Goal: Task Accomplishment & Management: Manage account settings

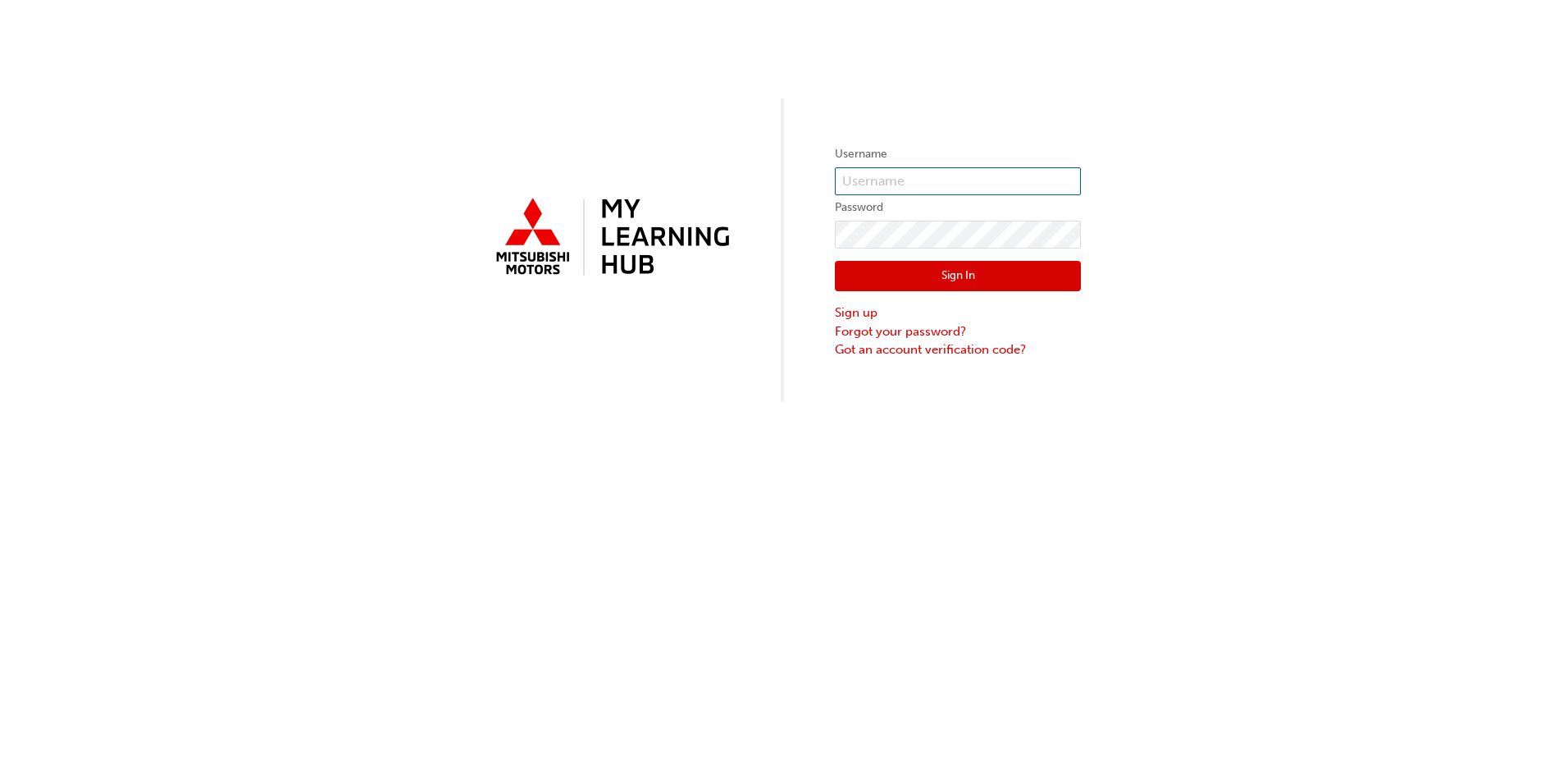
type input "[EMAIL_ADDRESS][DOMAIN_NAME]"
click at [998, 274] on button "Sign In" at bounding box center [958, 277] width 246 height 31
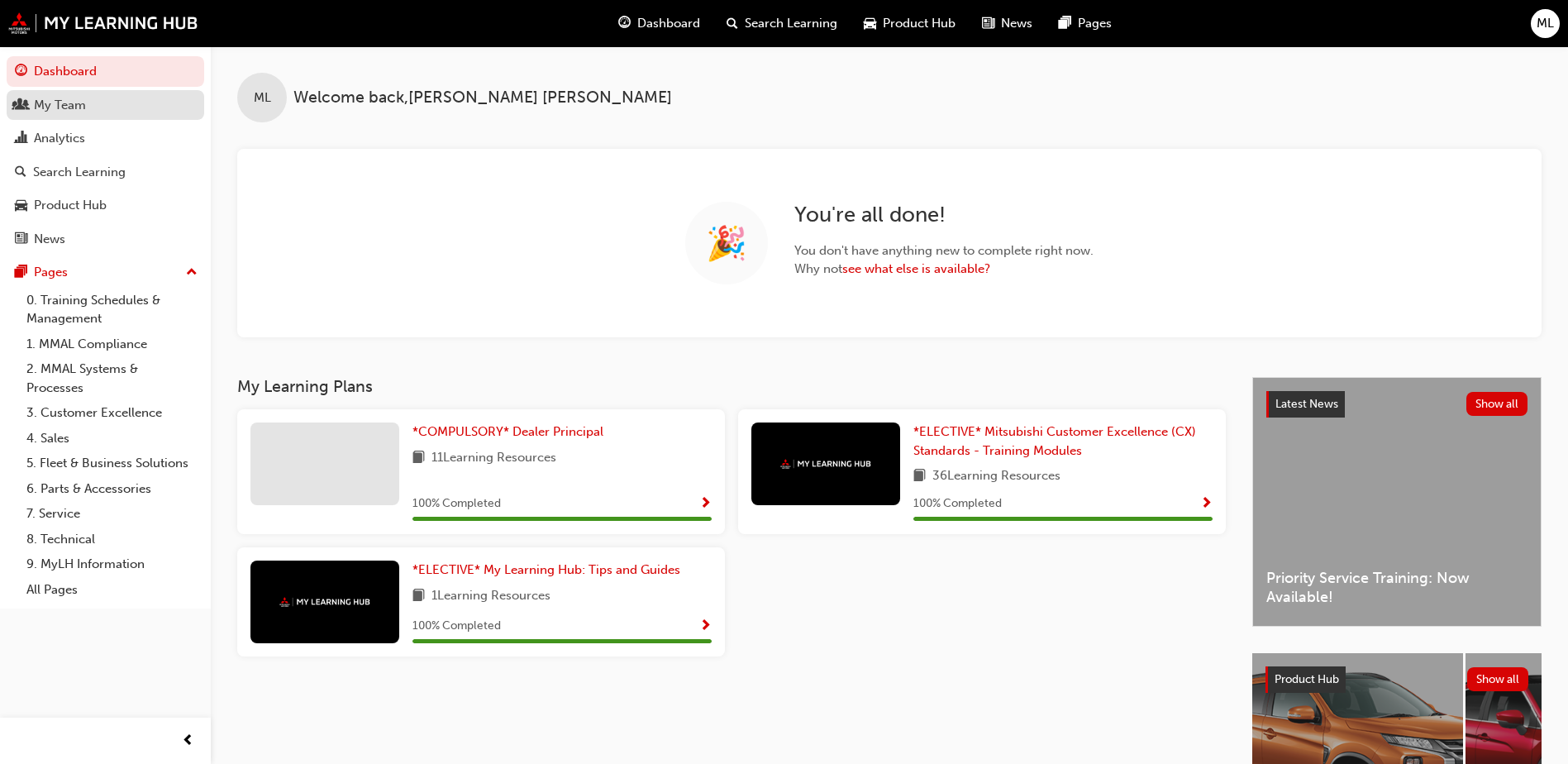
click at [60, 101] on div "My Team" at bounding box center [60, 105] width 52 height 19
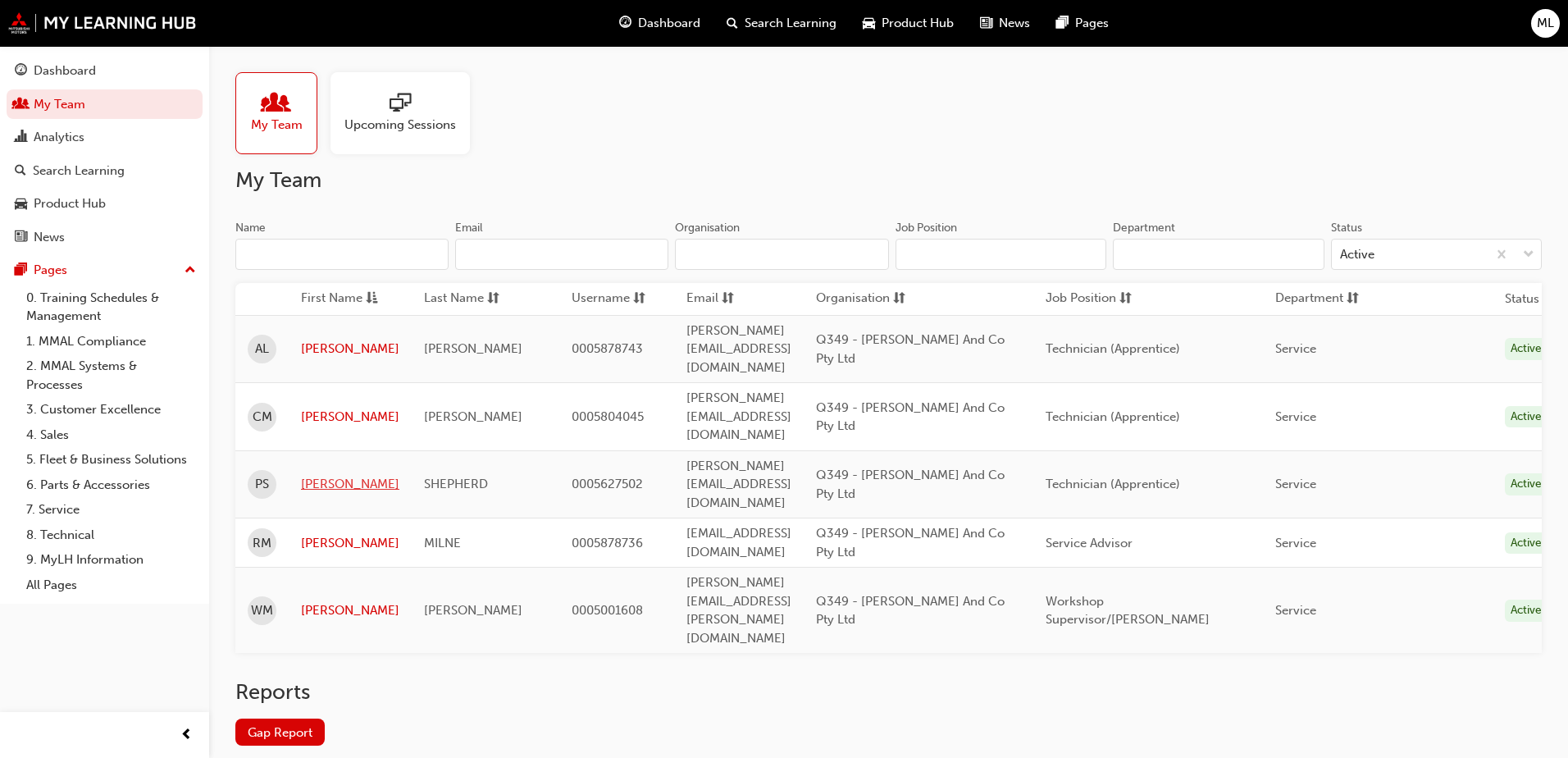
click at [313, 475] on link "[PERSON_NAME]" at bounding box center [350, 485] width 99 height 18
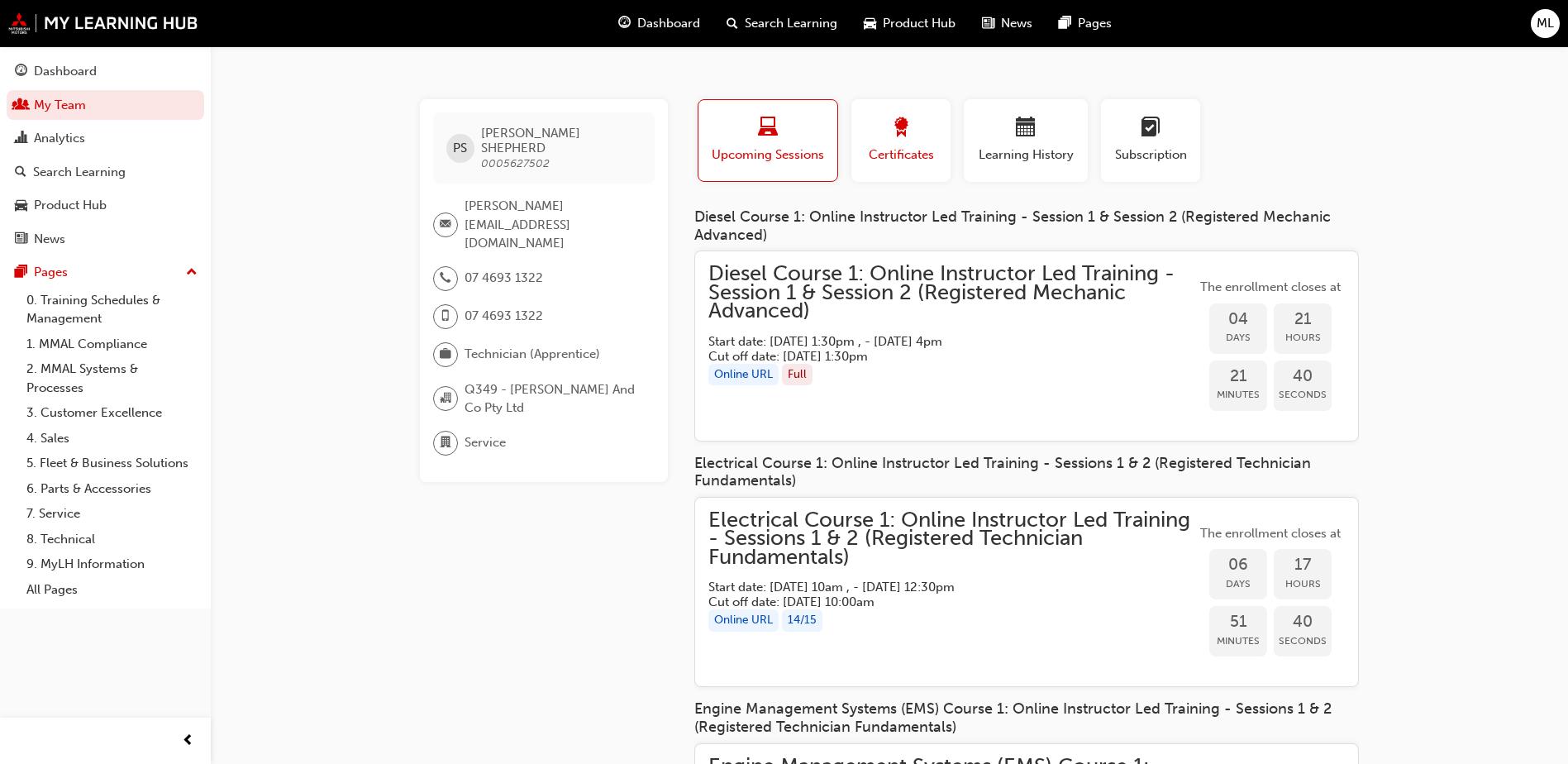
click at [888, 140] on div "button" at bounding box center [901, 130] width 74 height 26
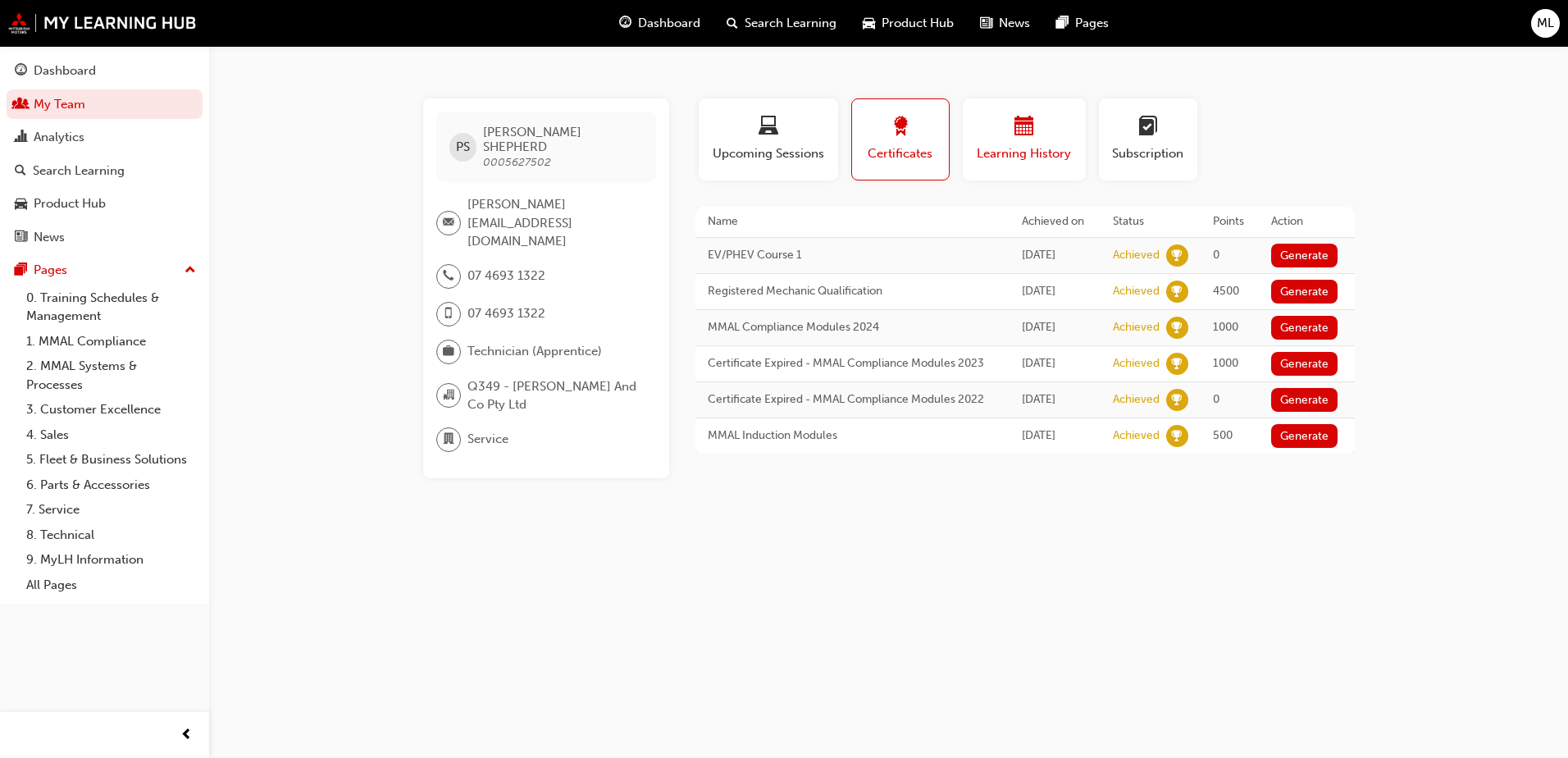
click at [1004, 141] on div "Learning History" at bounding box center [1024, 139] width 99 height 47
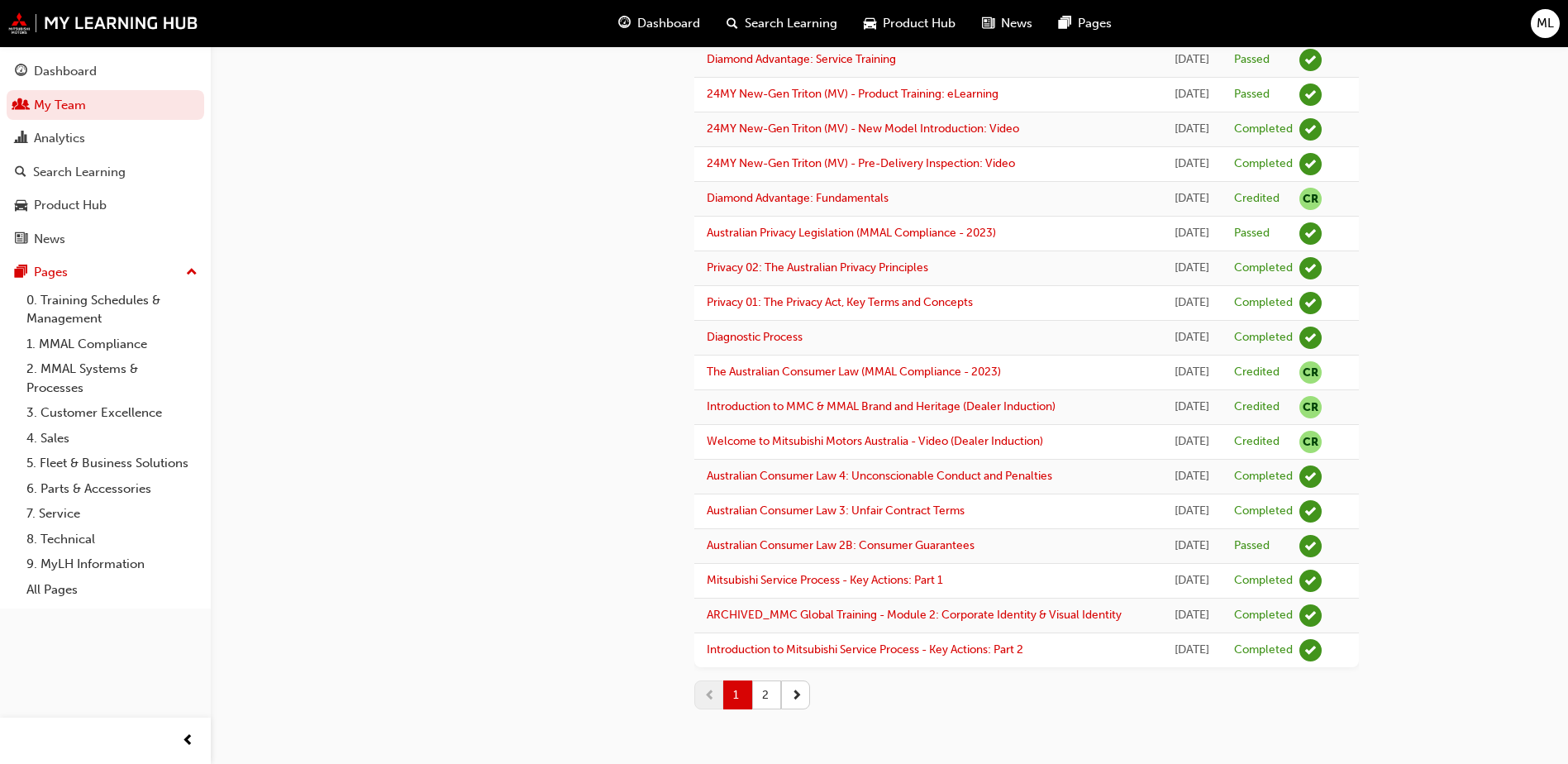
scroll to position [2021, 0]
click at [770, 697] on button "2" at bounding box center [766, 695] width 29 height 29
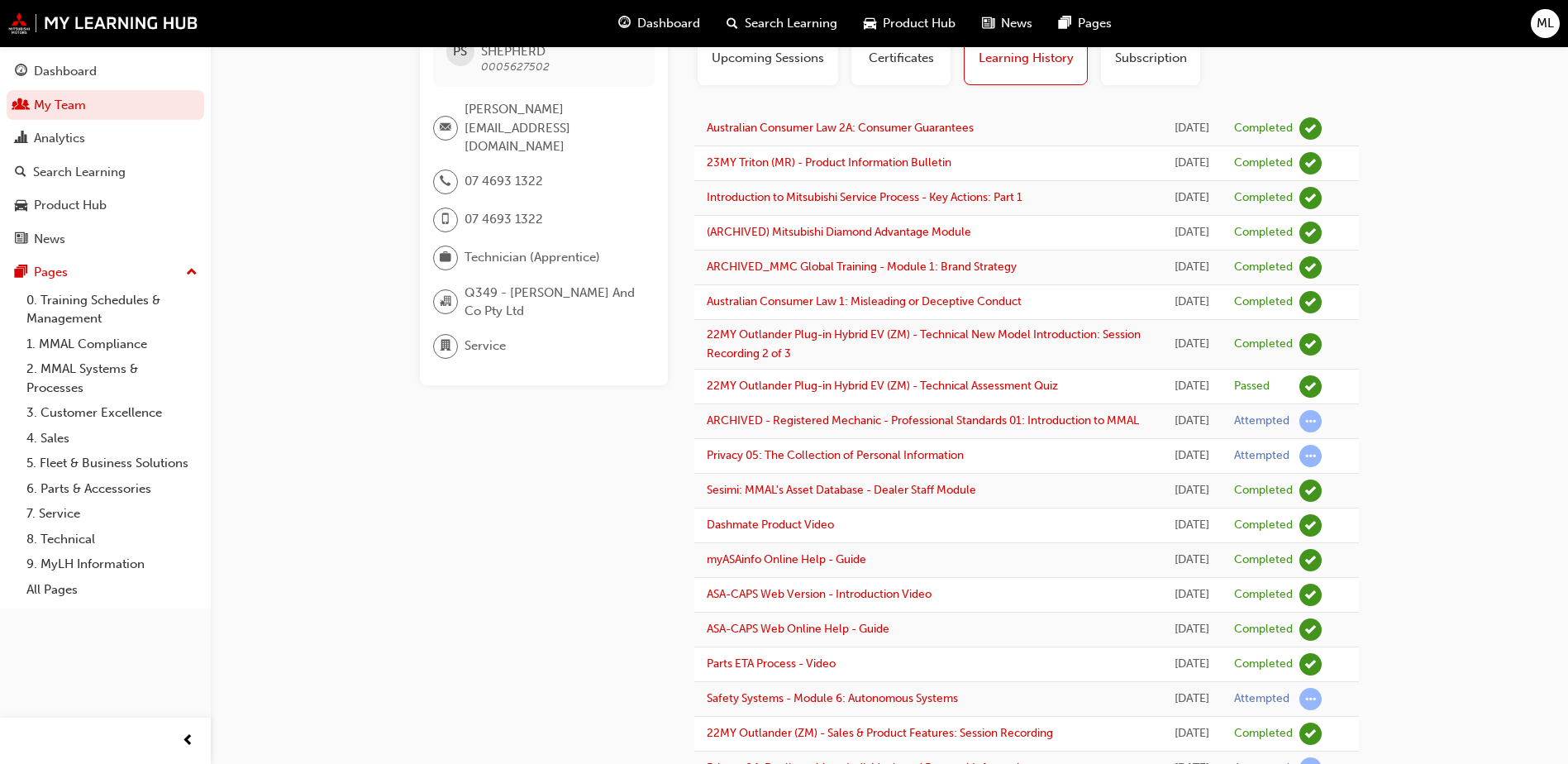
scroll to position [0, 0]
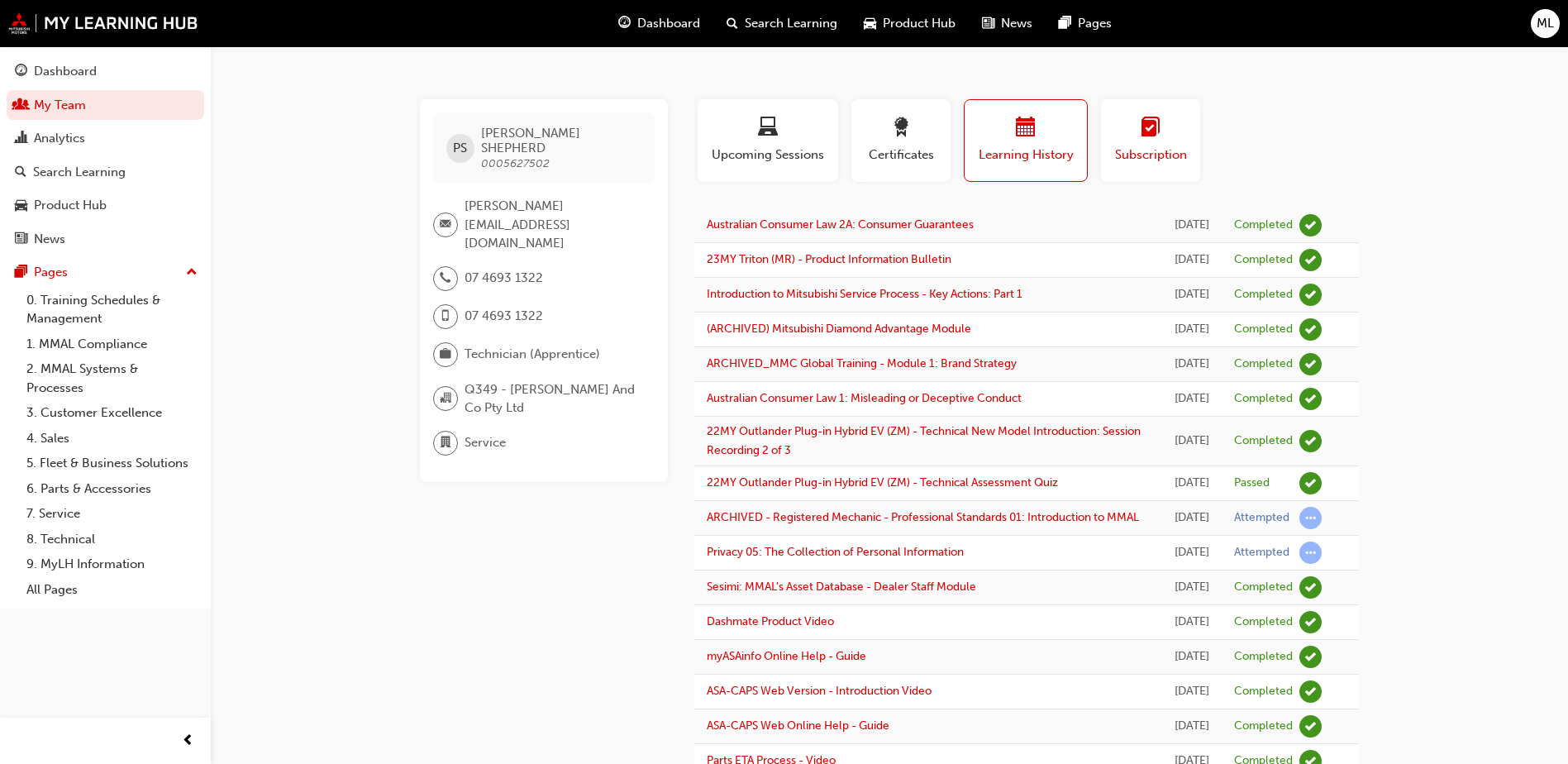
click at [1128, 145] on span "Subscription" at bounding box center [1150, 154] width 74 height 19
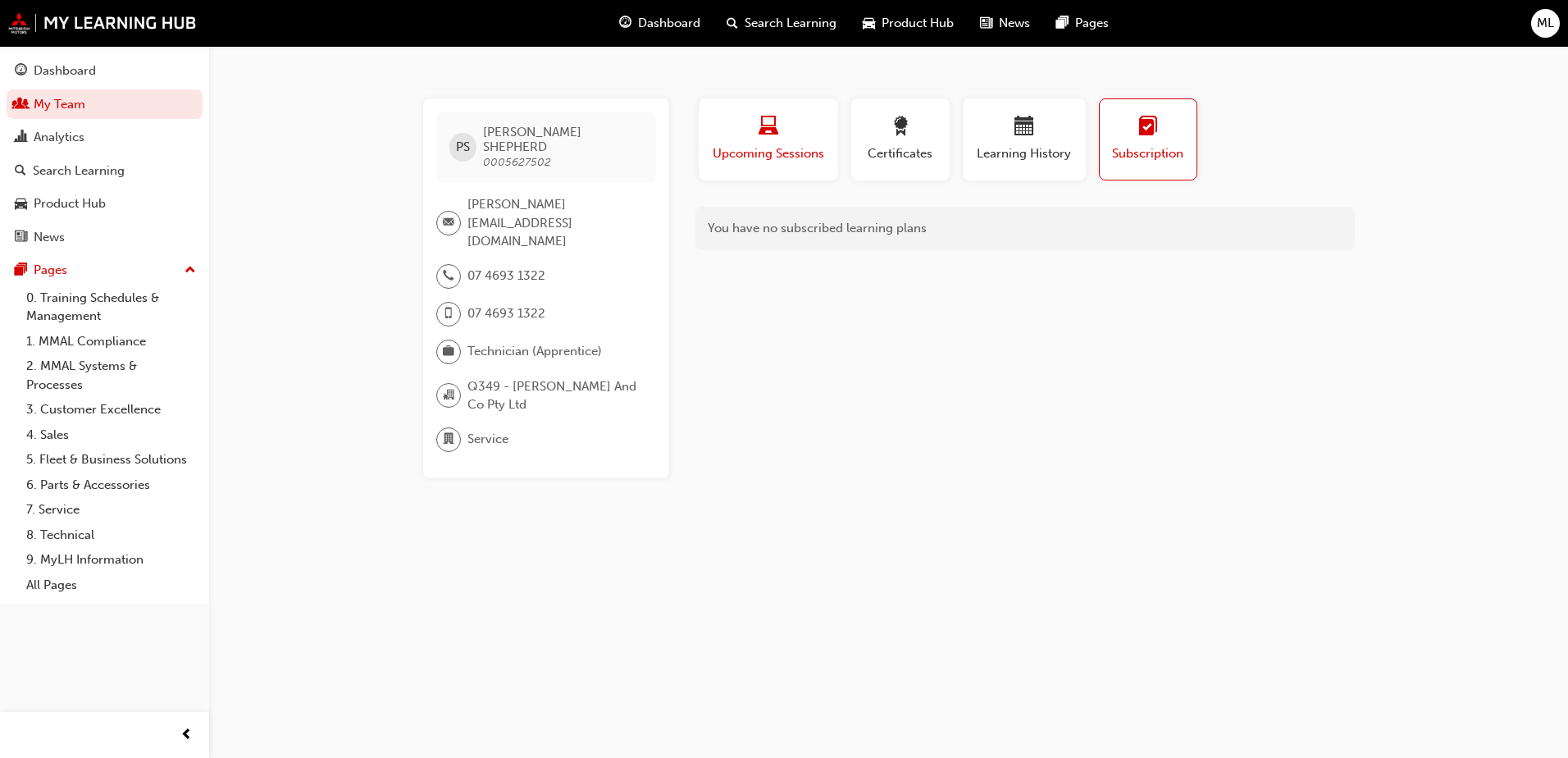
click at [758, 138] on div "button" at bounding box center [769, 129] width 114 height 26
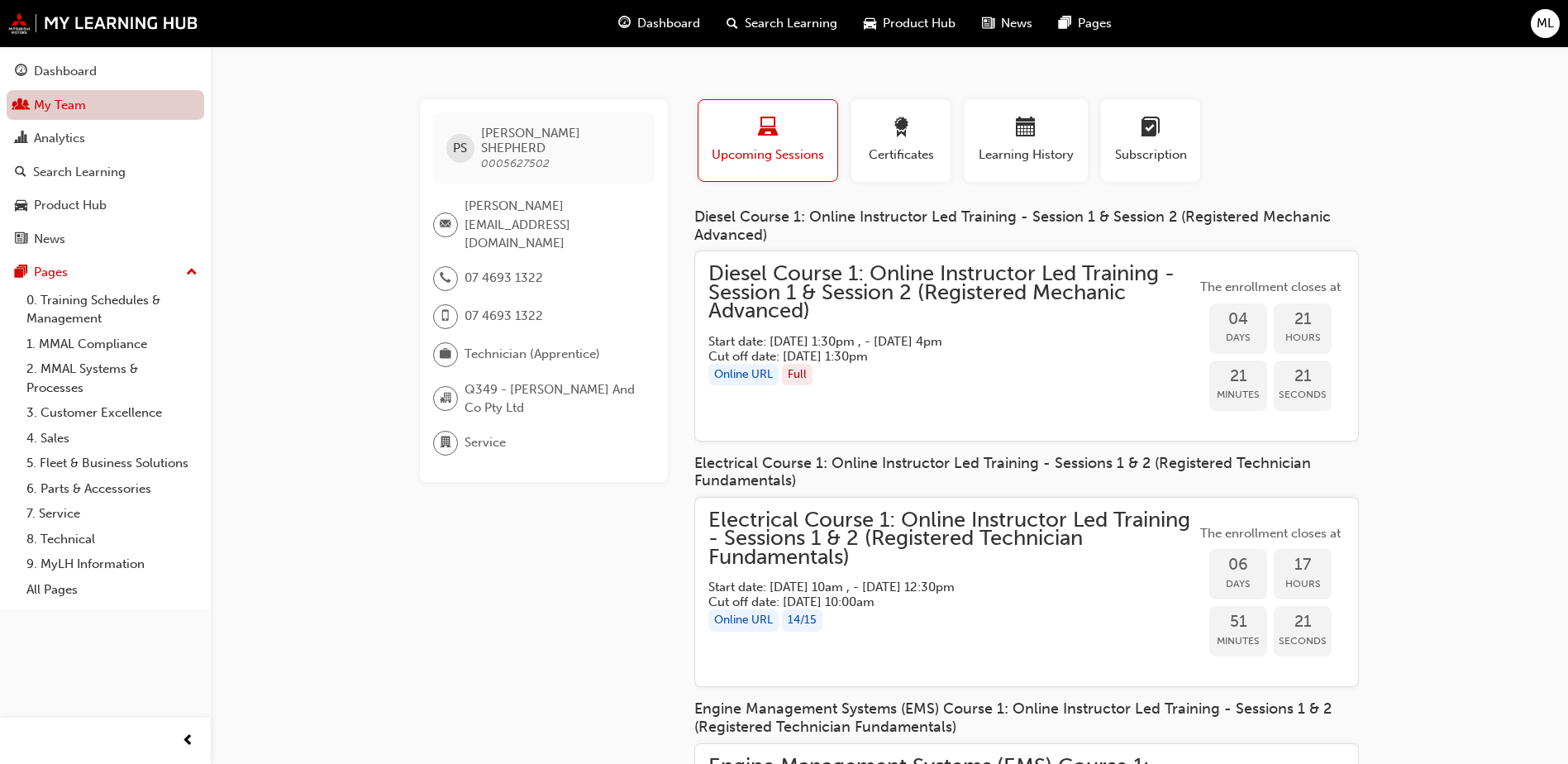
click at [60, 100] on link "My Team" at bounding box center [105, 105] width 197 height 31
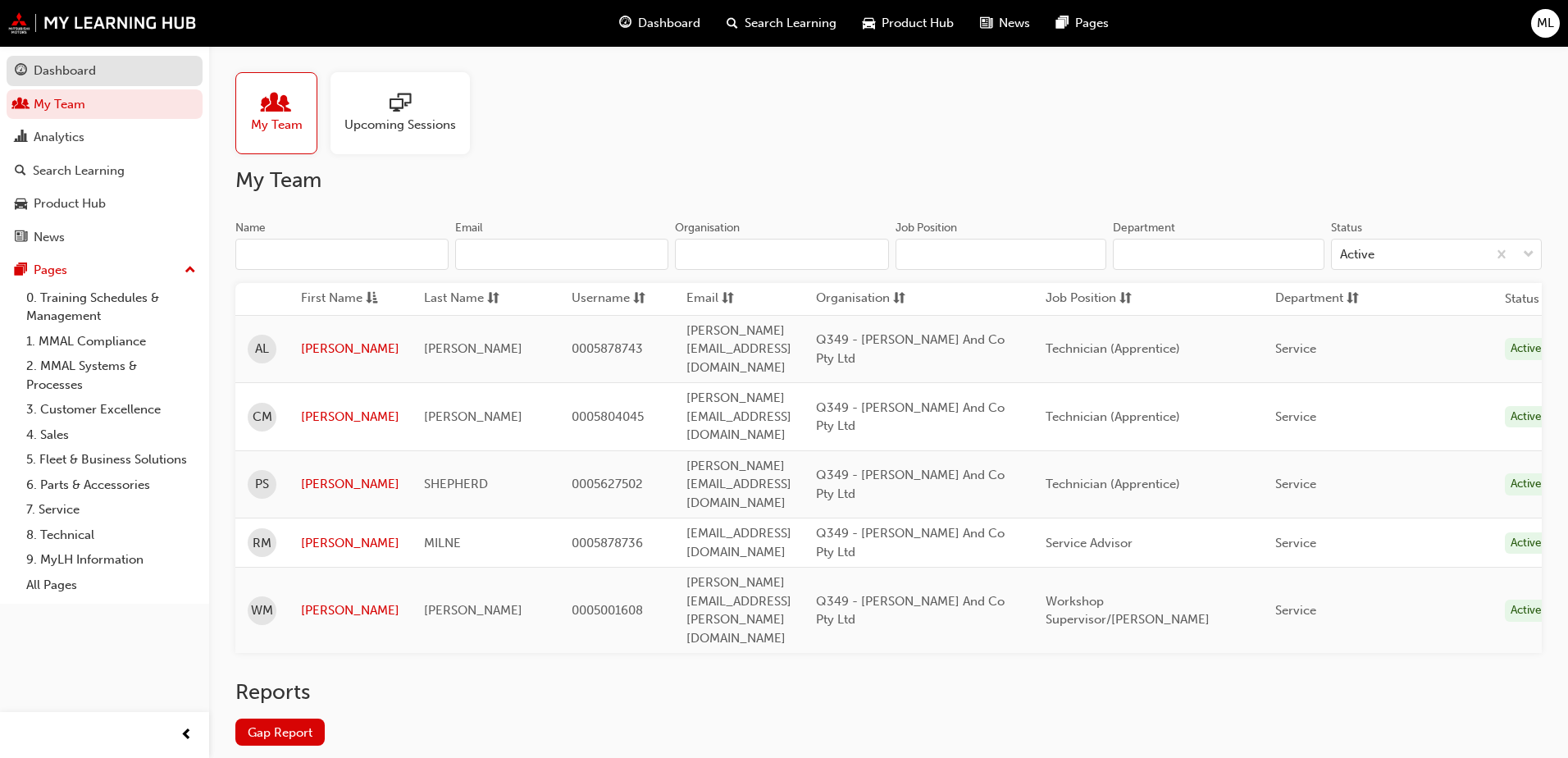
click at [64, 66] on div "Dashboard" at bounding box center [65, 71] width 63 height 18
